Goal: Complete application form

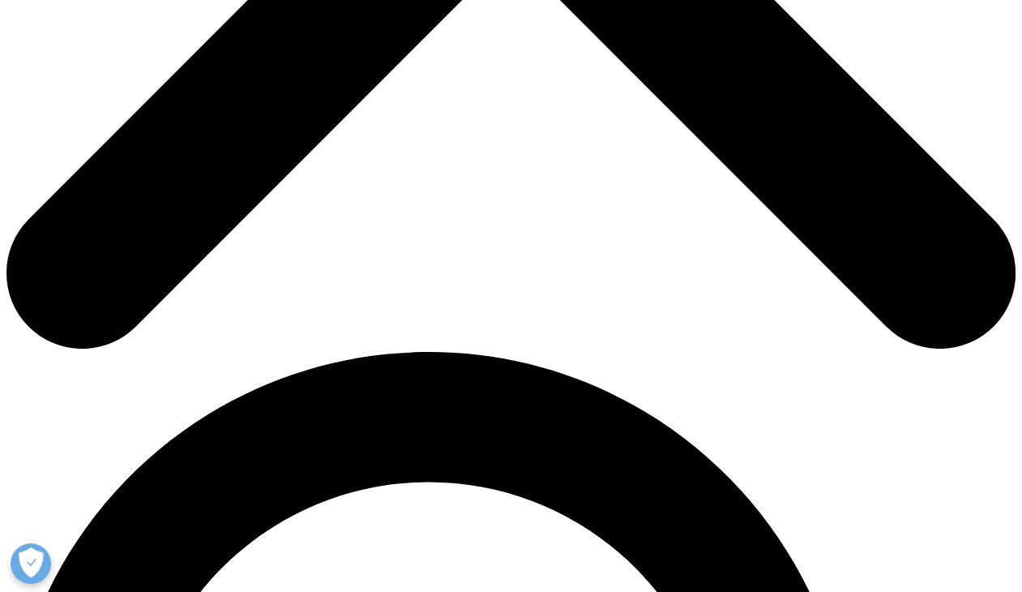
scroll to position [895, 956]
type input "[PERSON_NAME]"
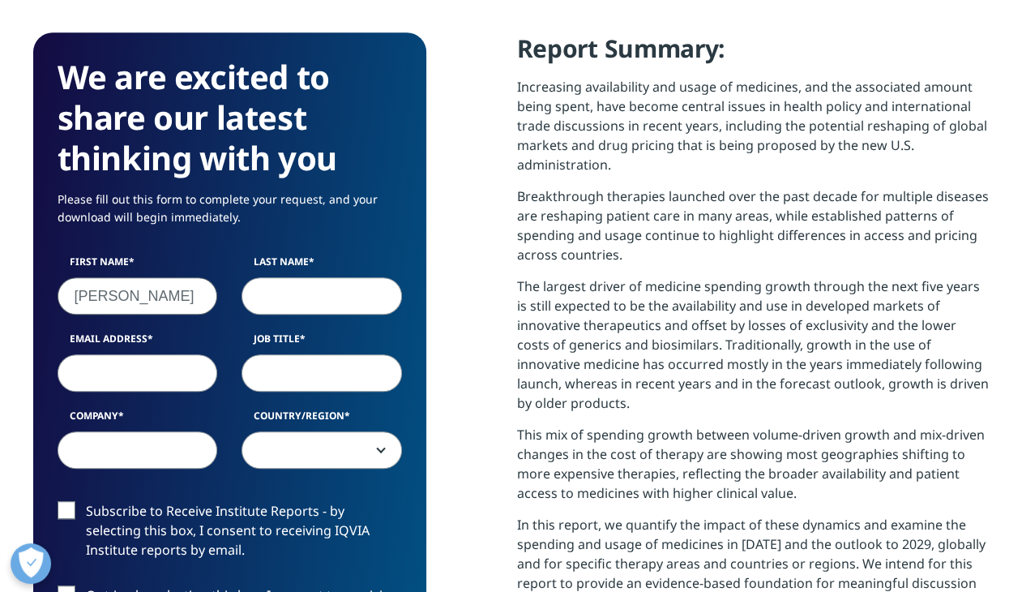
click at [260, 298] on input "Last Name" at bounding box center [322, 295] width 160 height 37
type input "[PERSON_NAME]"
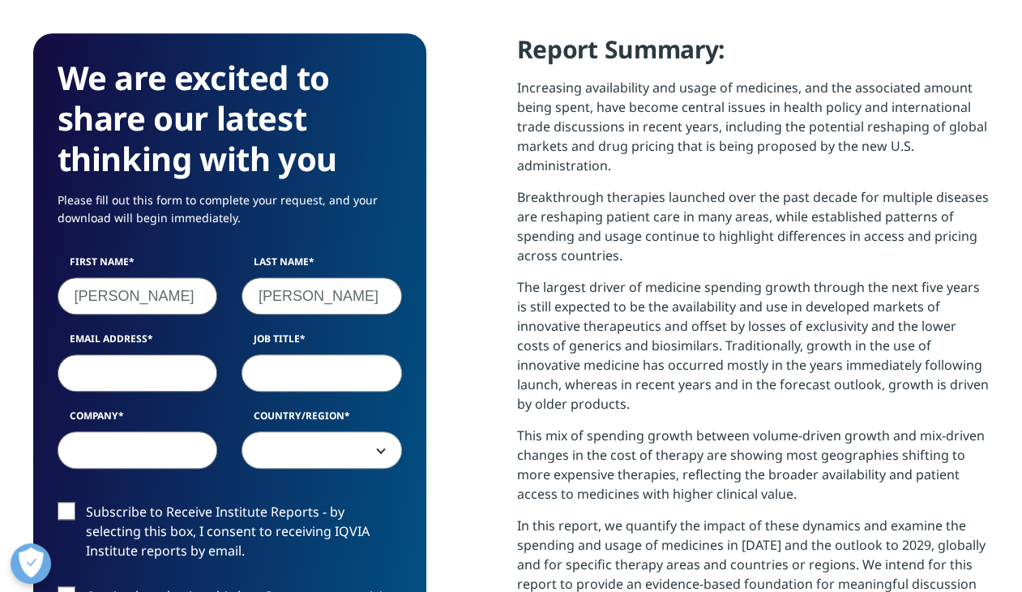
click at [83, 379] on input "Email Address" at bounding box center [138, 372] width 160 height 37
type input "[EMAIL_ADDRESS][DOMAIN_NAME]"
click at [237, 381] on div "Job Title" at bounding box center [321, 362] width 185 height 60
click at [277, 371] on input "Job Title" at bounding box center [322, 372] width 160 height 37
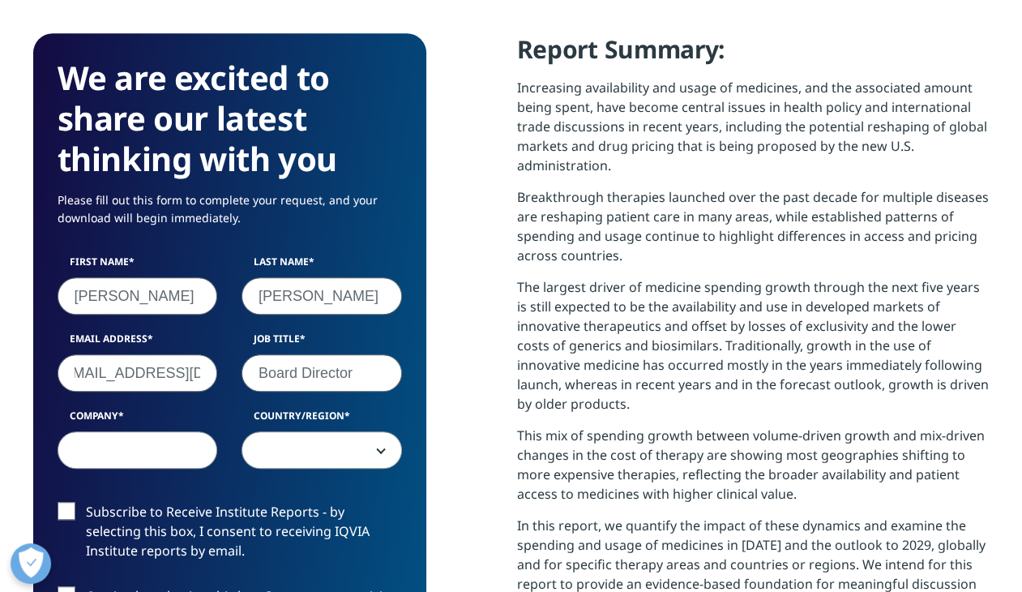
type input "Board Director"
click at [73, 448] on input "Company" at bounding box center [138, 449] width 160 height 37
type input "Throne Biotech"
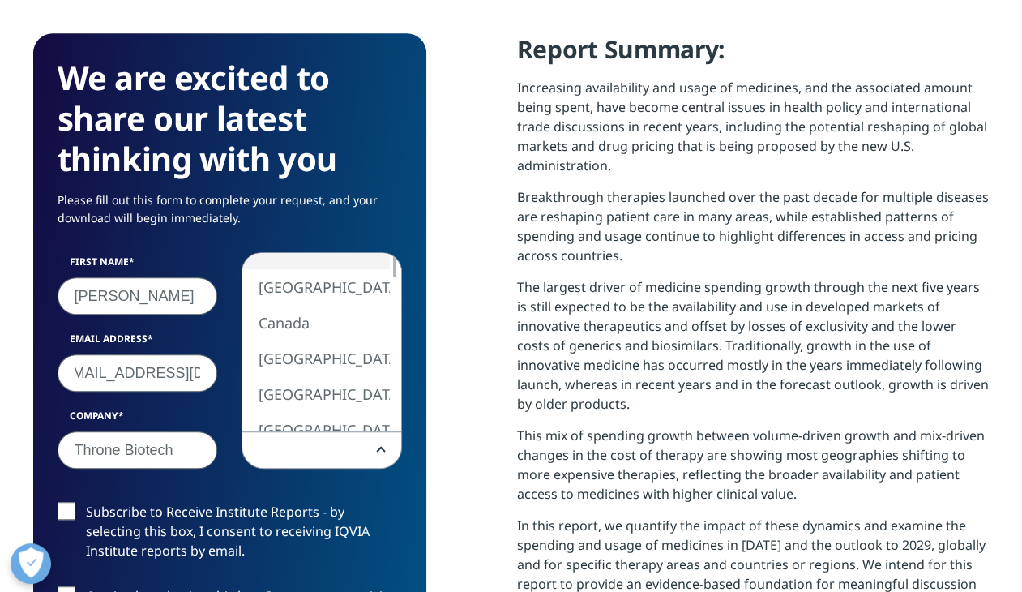
click at [378, 450] on b at bounding box center [378, 450] width 0 height 0
select select "[GEOGRAPHIC_DATA]"
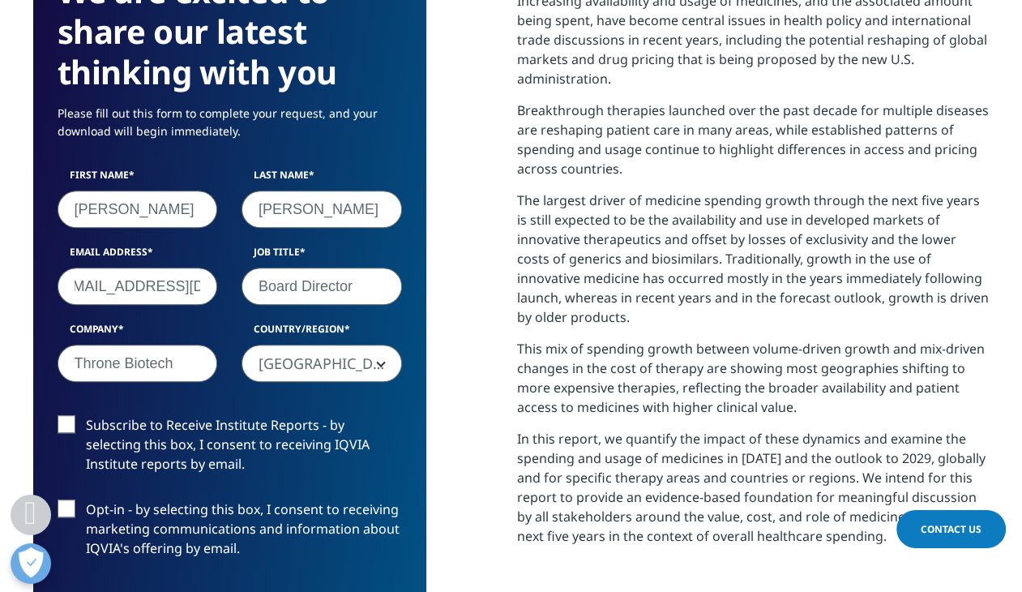
scroll to position [856, 0]
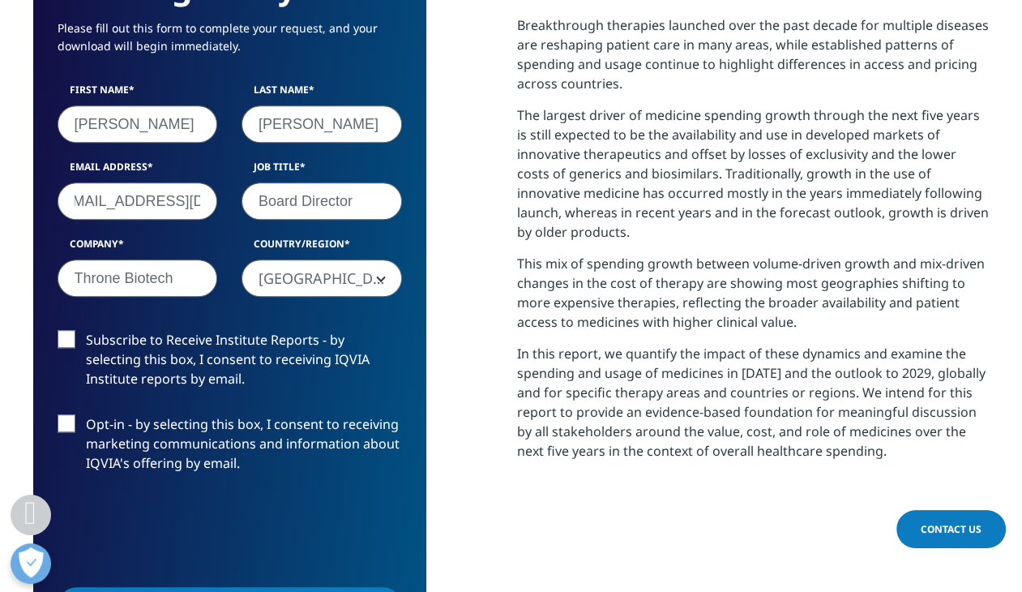
click at [67, 336] on label "Subscribe to Receive Institute Reports - by selecting this box, I consent to re…" at bounding box center [230, 363] width 344 height 67
click at [86, 330] on input "Subscribe to Receive Institute Reports - by selecting this box, I consent to re…" at bounding box center [86, 330] width 0 height 0
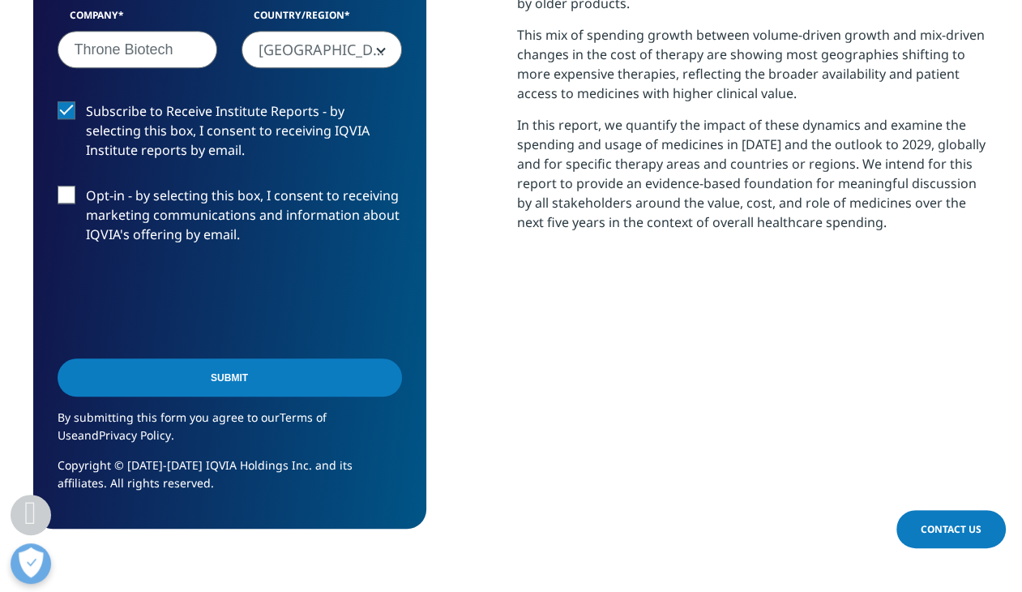
scroll to position [1112, 0]
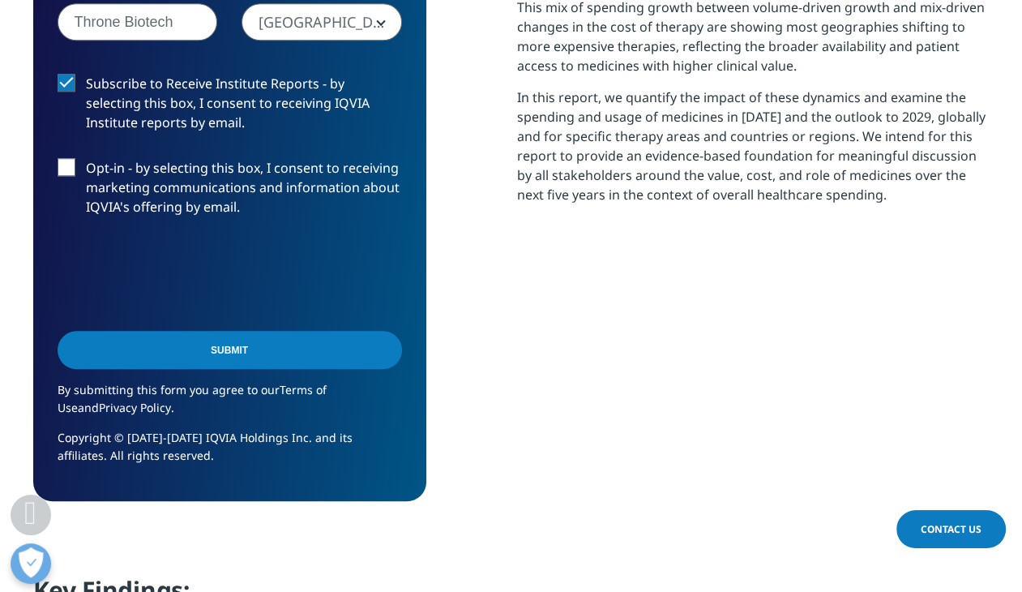
click at [236, 345] on input "Submit" at bounding box center [230, 350] width 344 height 38
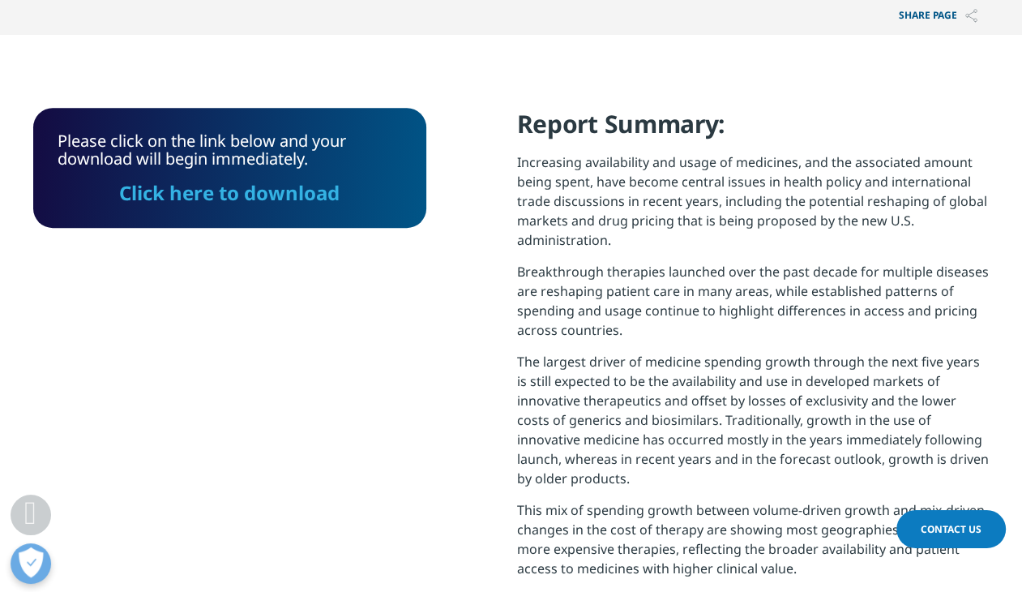
scroll to position [571, 0]
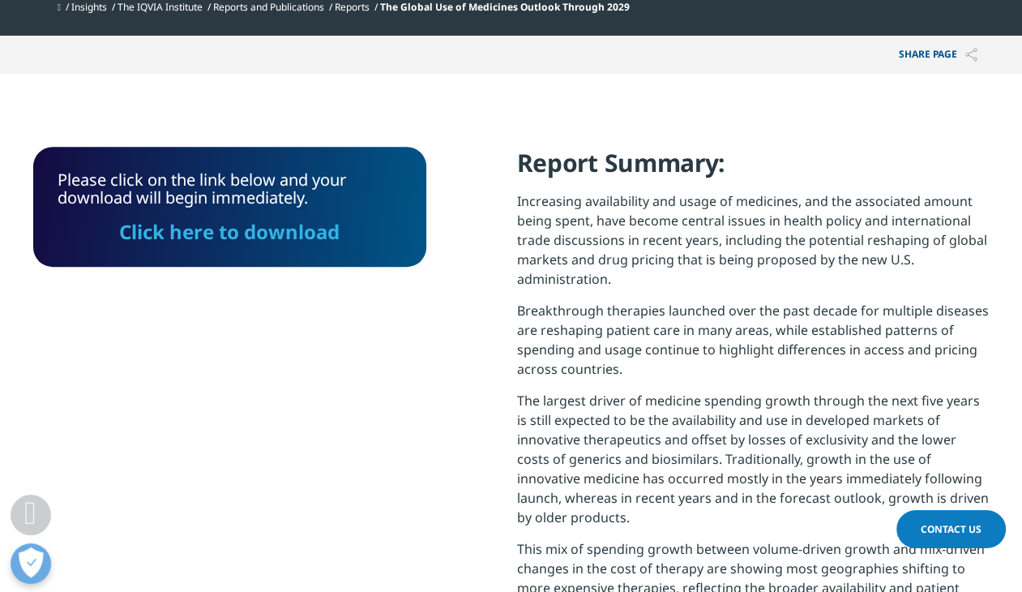
click at [258, 232] on link "Click here to download" at bounding box center [229, 231] width 220 height 27
